Goal: Task Accomplishment & Management: Manage account settings

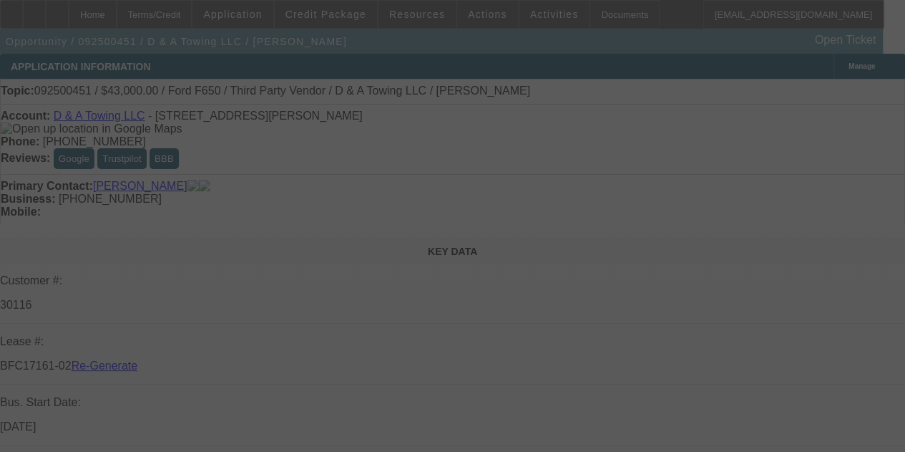
select select "3"
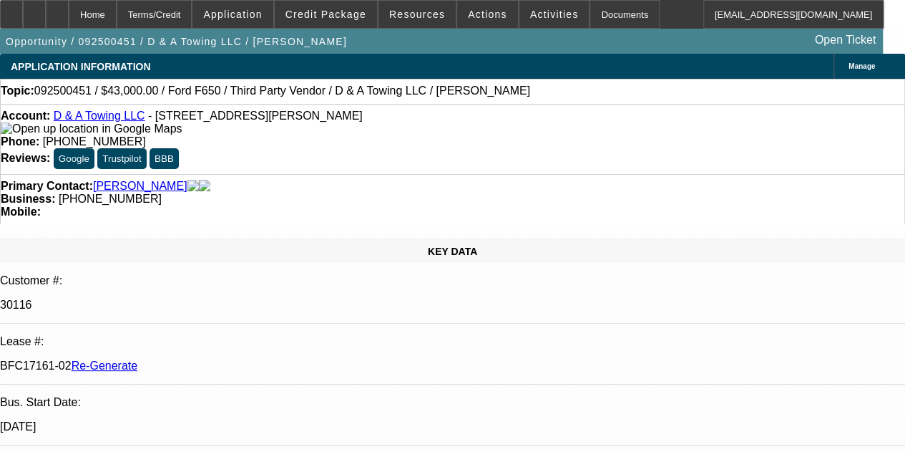
select select "0"
select select "3"
select select "0.15"
select select "16"
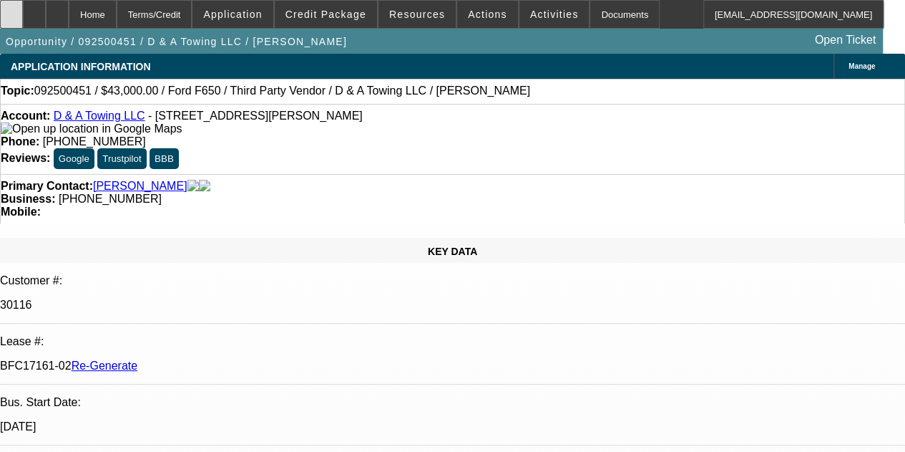
click at [23, 21] on div at bounding box center [11, 14] width 23 height 29
click at [543, 8] on span at bounding box center [555, 14] width 70 height 34
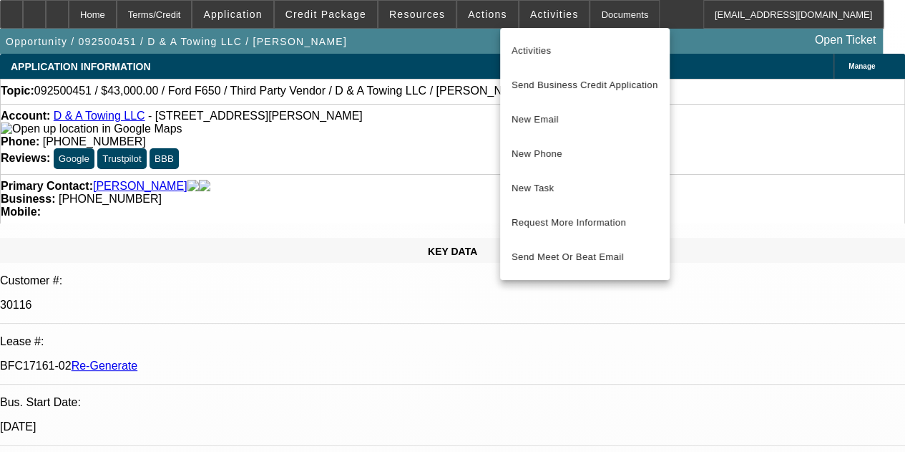
click at [470, 18] on div at bounding box center [452, 226] width 905 height 452
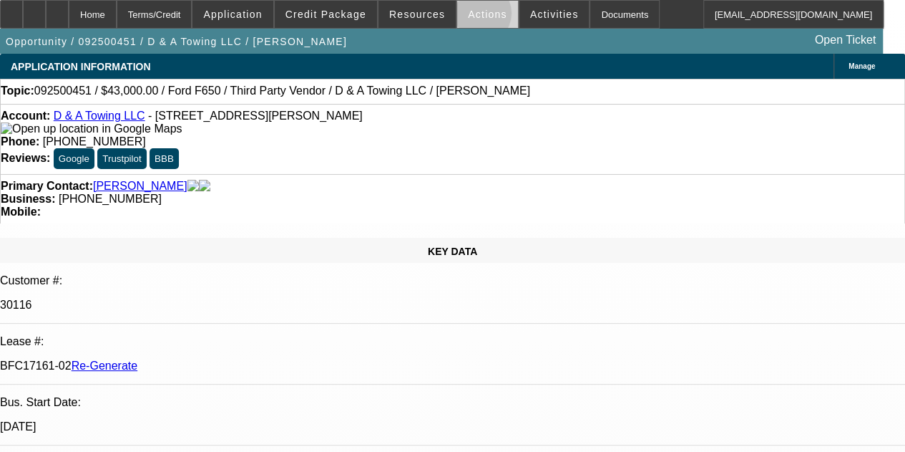
click at [470, 16] on span "Actions" at bounding box center [487, 14] width 39 height 11
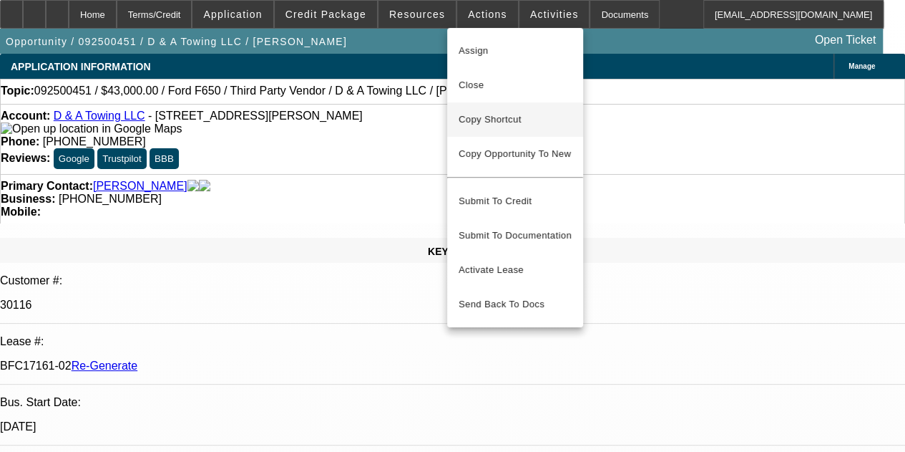
click at [477, 115] on span "Copy Shortcut" at bounding box center [515, 119] width 113 height 17
copy div "Assign Close Copy Shortcut Copy Opportunity To New"
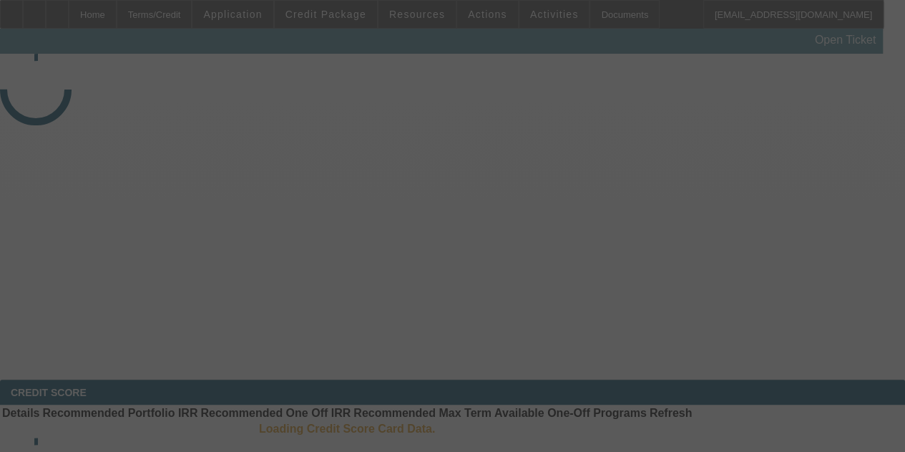
select select "3"
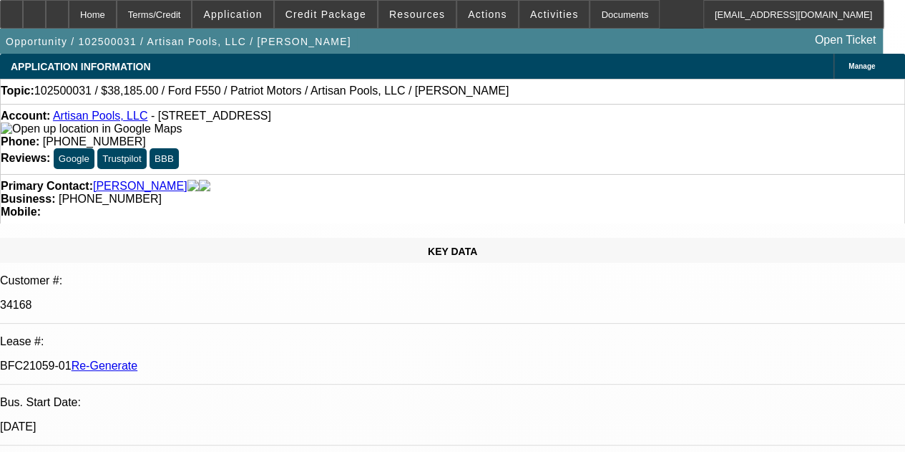
select select "0"
select select "3"
select select "0.1"
select select "4"
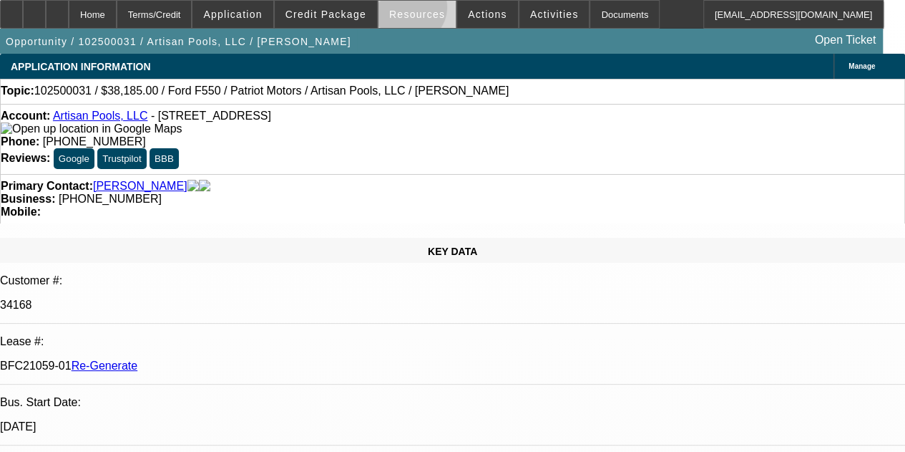
click at [411, 11] on span "Resources" at bounding box center [417, 14] width 56 height 11
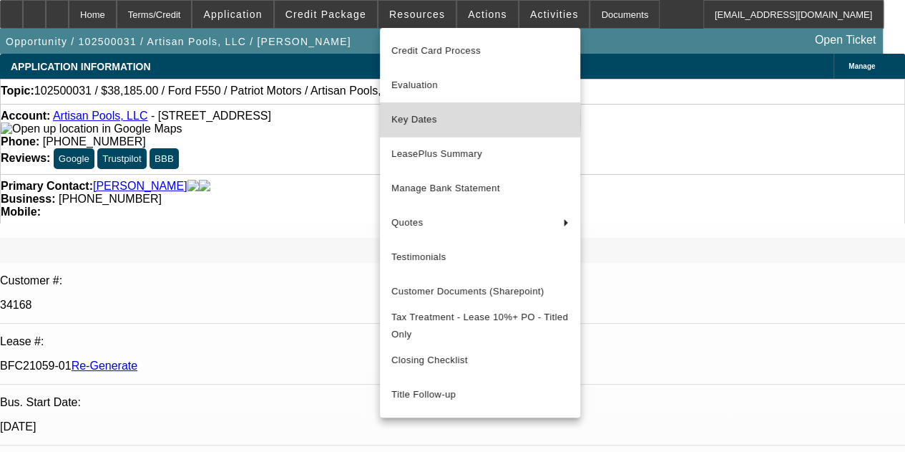
click at [428, 120] on span "Key Dates" at bounding box center [481, 119] width 178 height 17
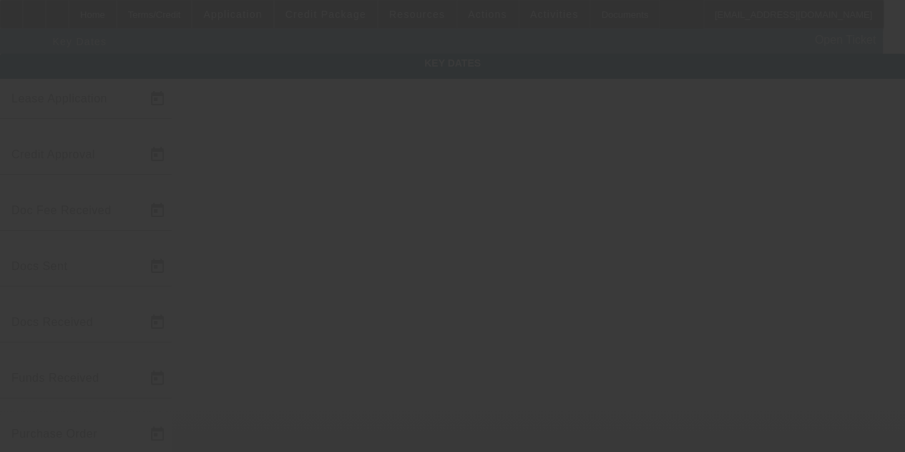
type input "[DATE]"
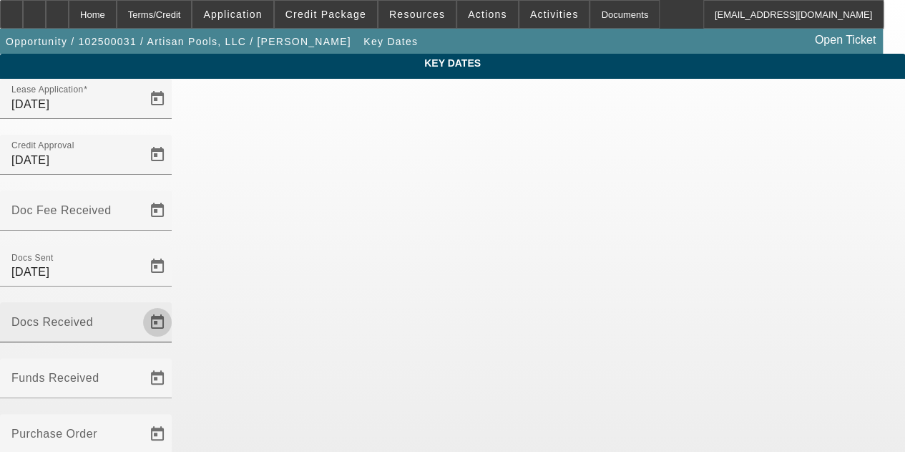
click at [175, 305] on span "Open calendar" at bounding box center [157, 322] width 34 height 34
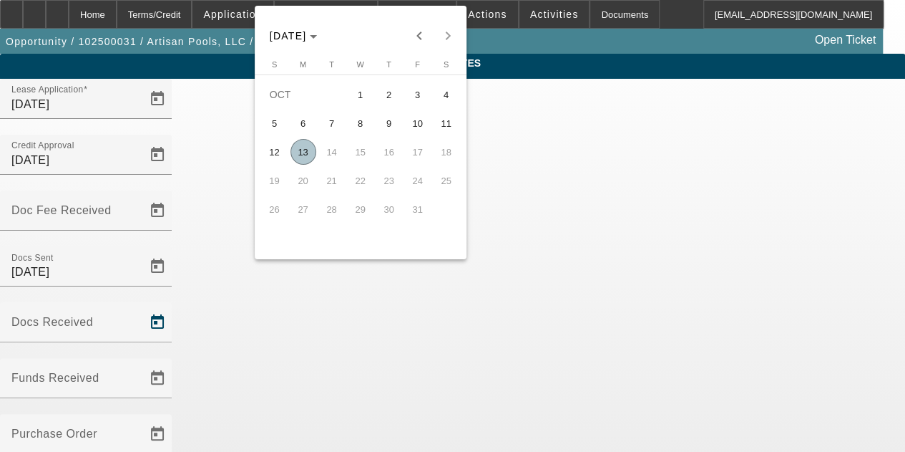
click at [299, 152] on span "13" at bounding box center [304, 152] width 26 height 26
type input "[DATE]"
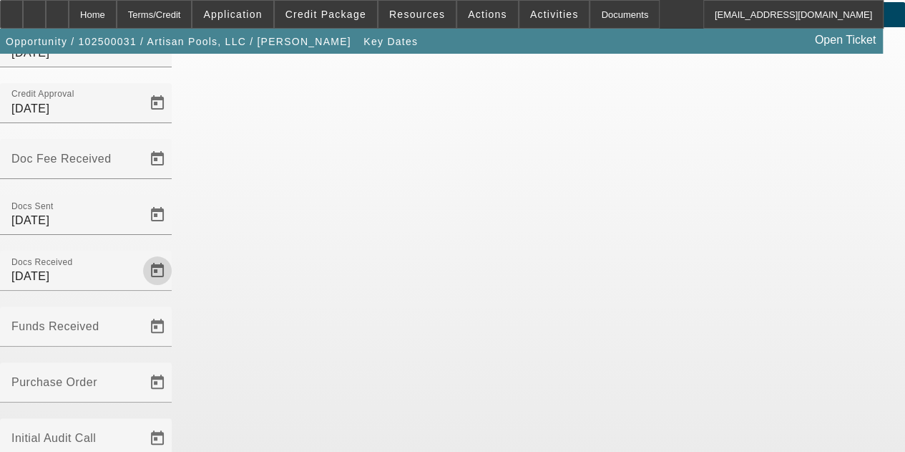
scroll to position [93, 0]
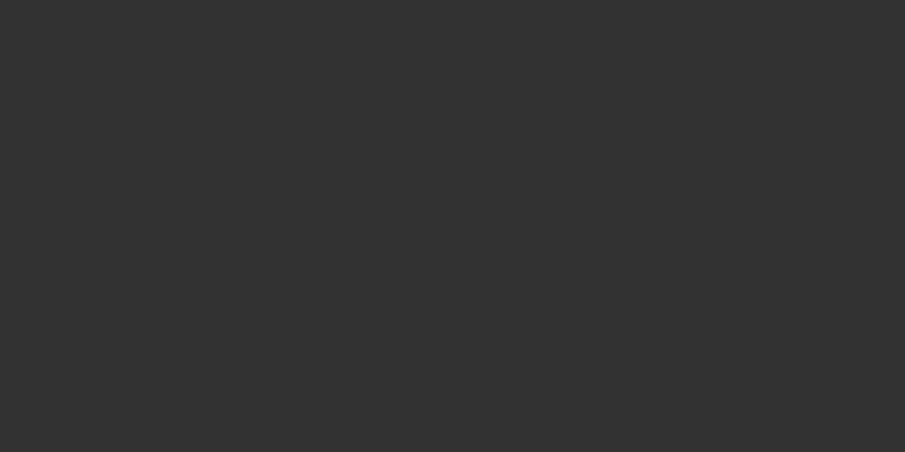
select select "3"
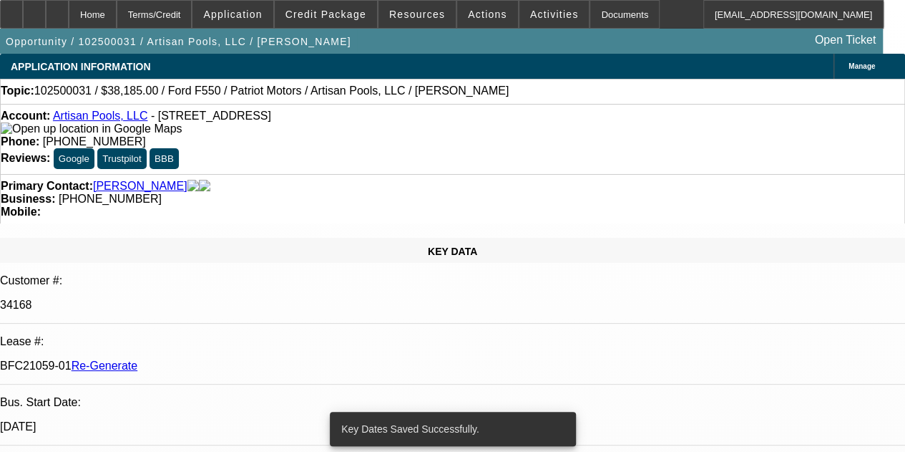
select select "0"
select select "3"
select select "0.1"
select select "4"
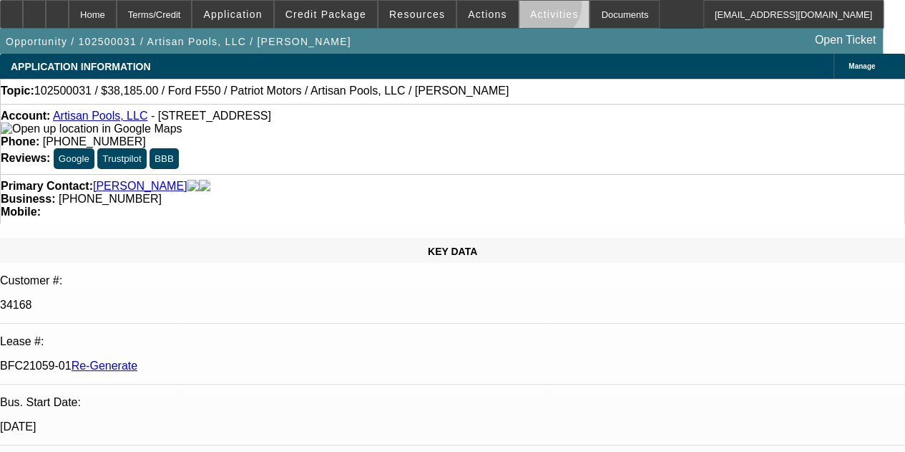
click at [527, 8] on span at bounding box center [555, 14] width 70 height 34
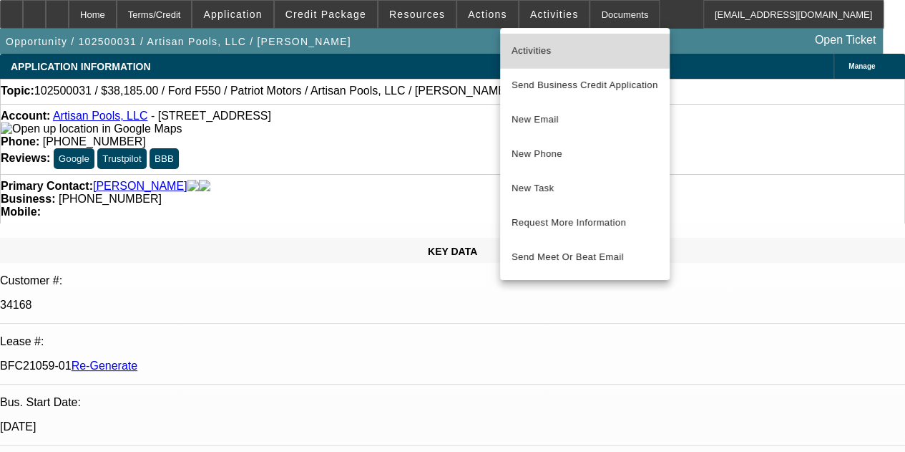
click at [527, 47] on span "Activities" at bounding box center [585, 50] width 147 height 17
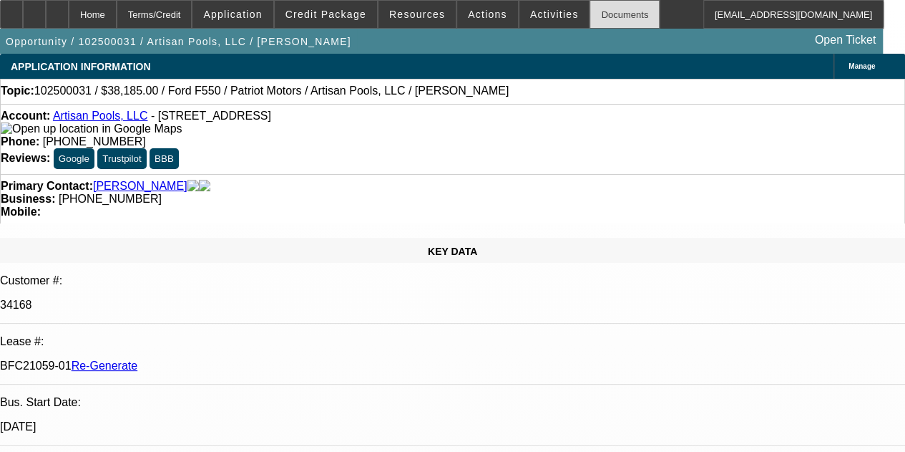
click at [596, 15] on div "Documents" at bounding box center [625, 14] width 70 height 29
click at [530, 13] on span "Activities" at bounding box center [554, 14] width 49 height 11
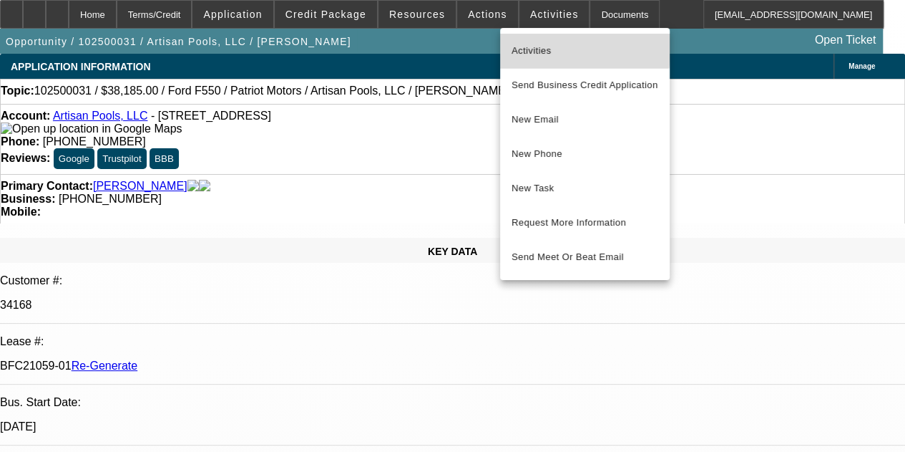
click at [518, 44] on span "Activities" at bounding box center [585, 50] width 147 height 17
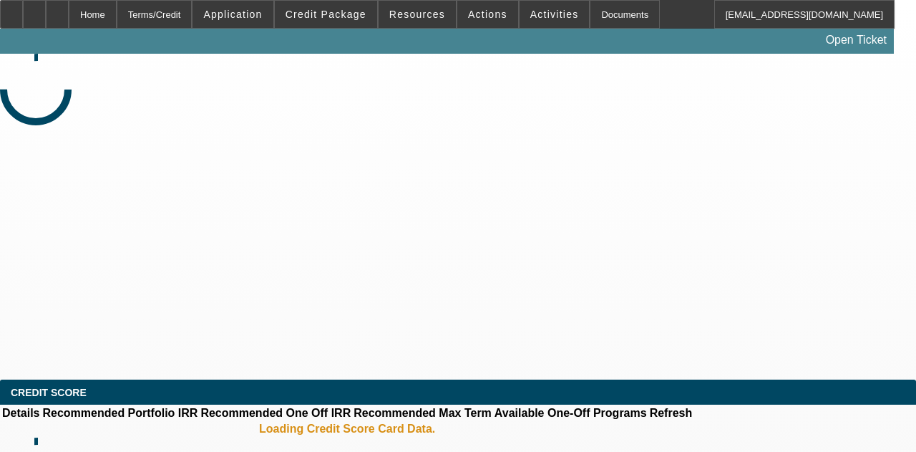
select select "4"
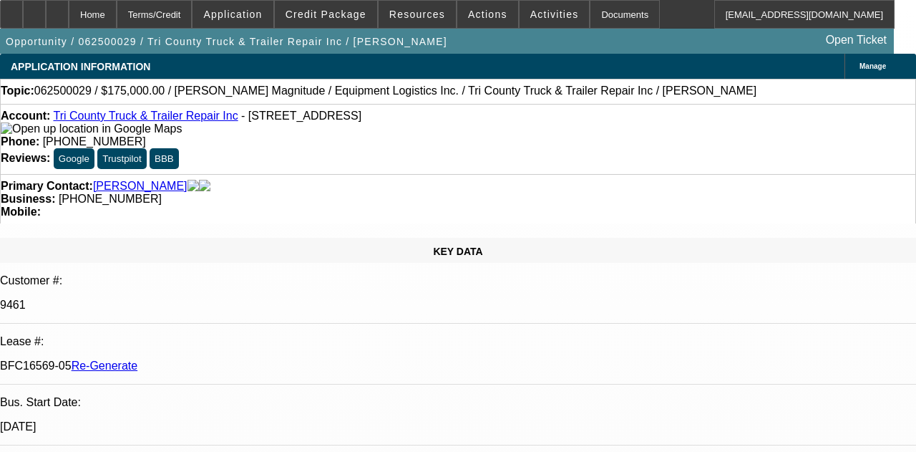
select select "0"
select select "6"
